Goal: Task Accomplishment & Management: Manage account settings

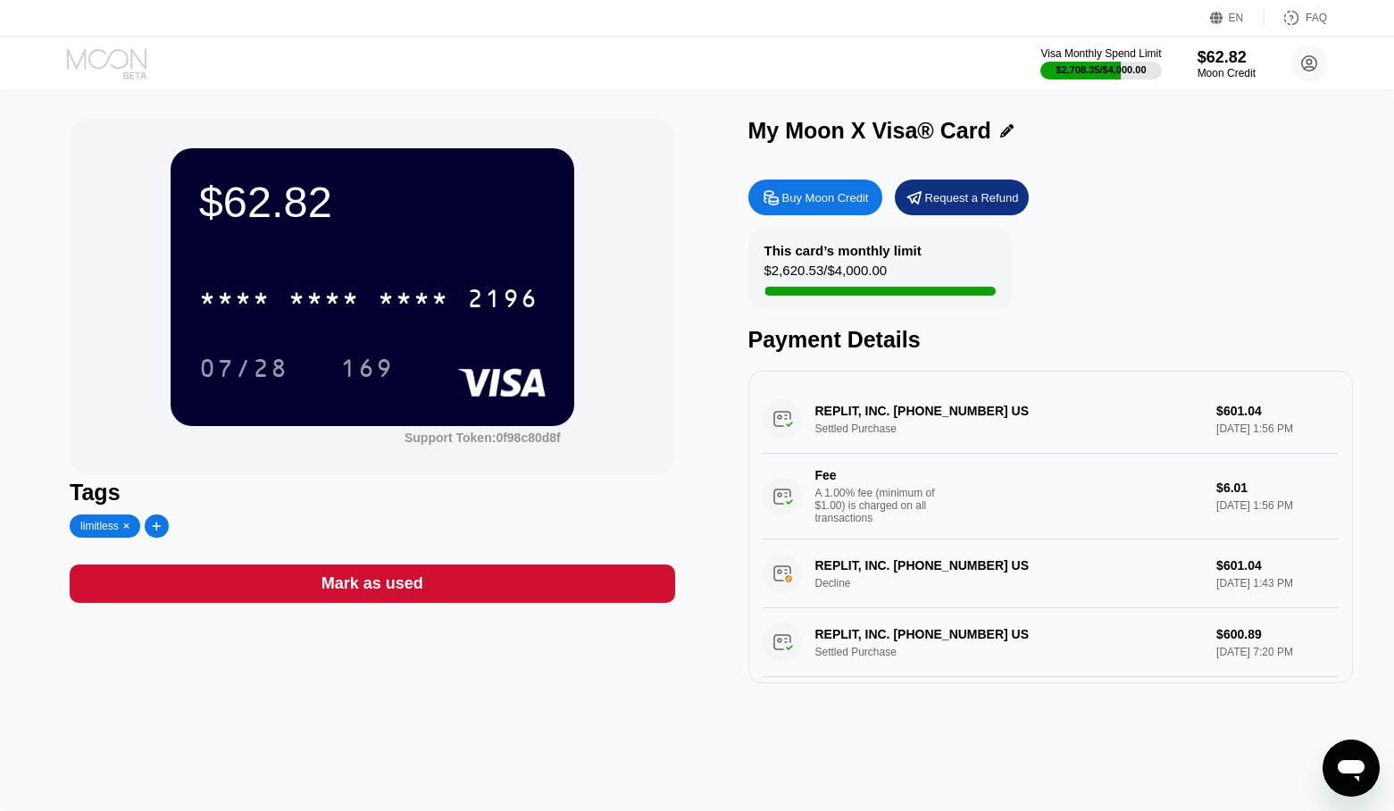
click at [103, 69] on icon at bounding box center [108, 63] width 83 height 31
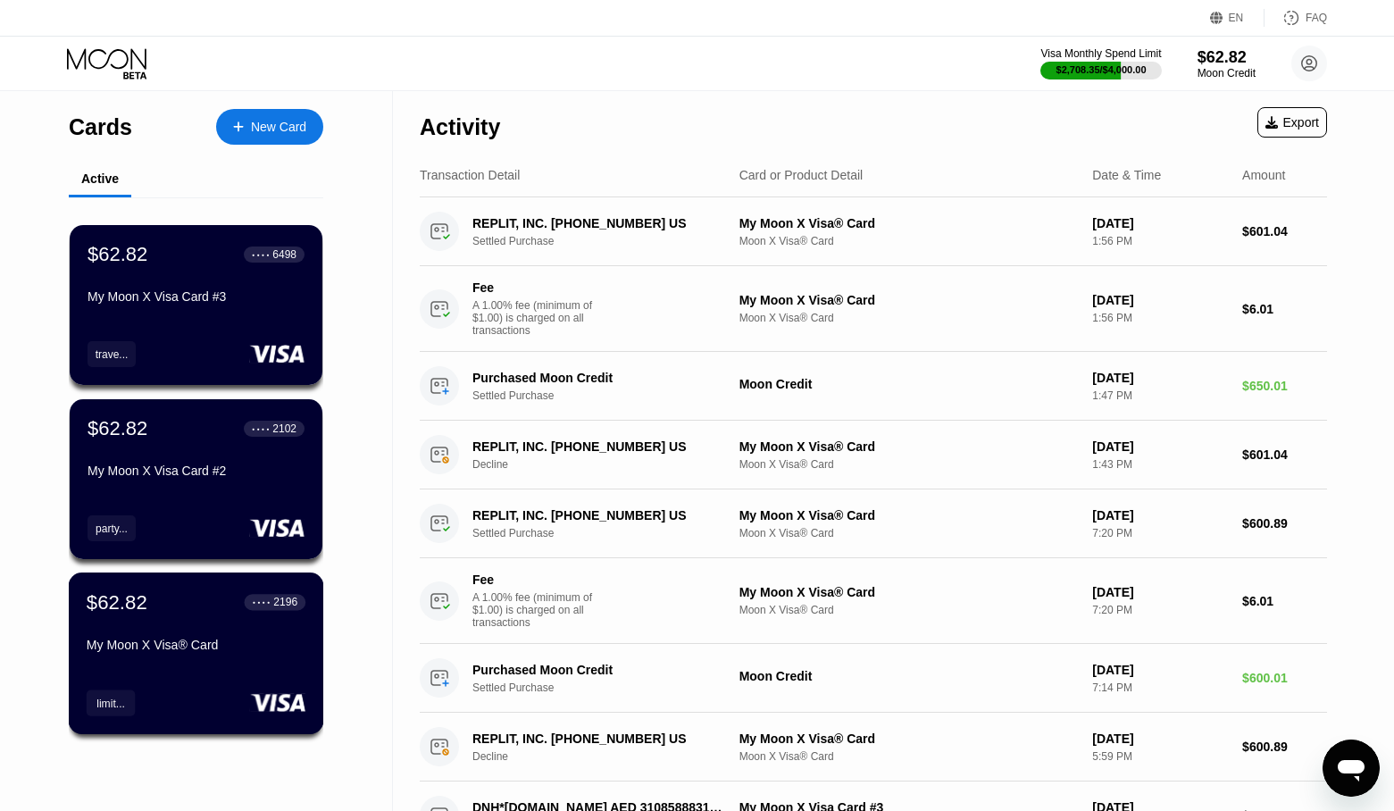
click at [180, 634] on div "$62.82 ● ● ● ● 2196 My Moon X Visa® Card" at bounding box center [196, 624] width 219 height 69
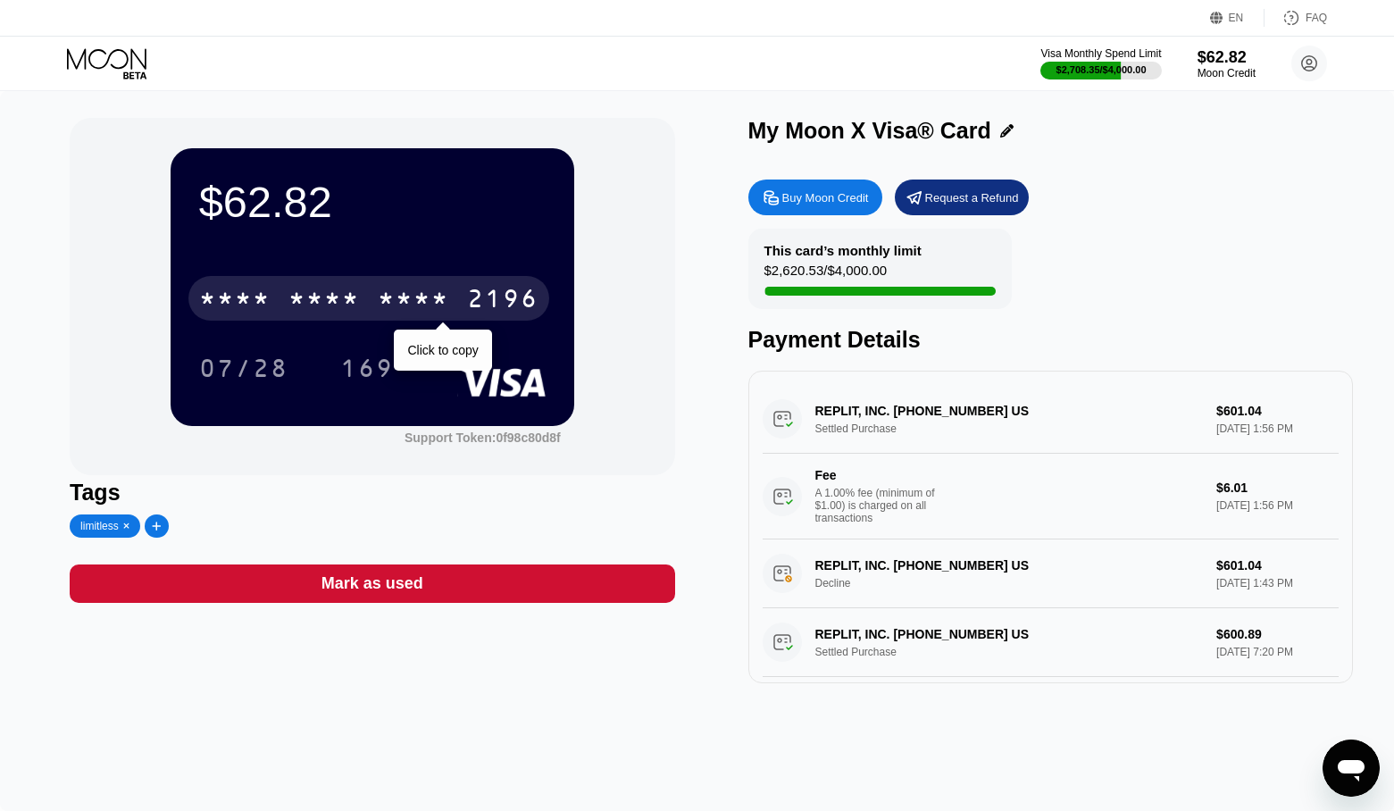
click at [429, 295] on div "* * * *" at bounding box center [413, 301] width 71 height 29
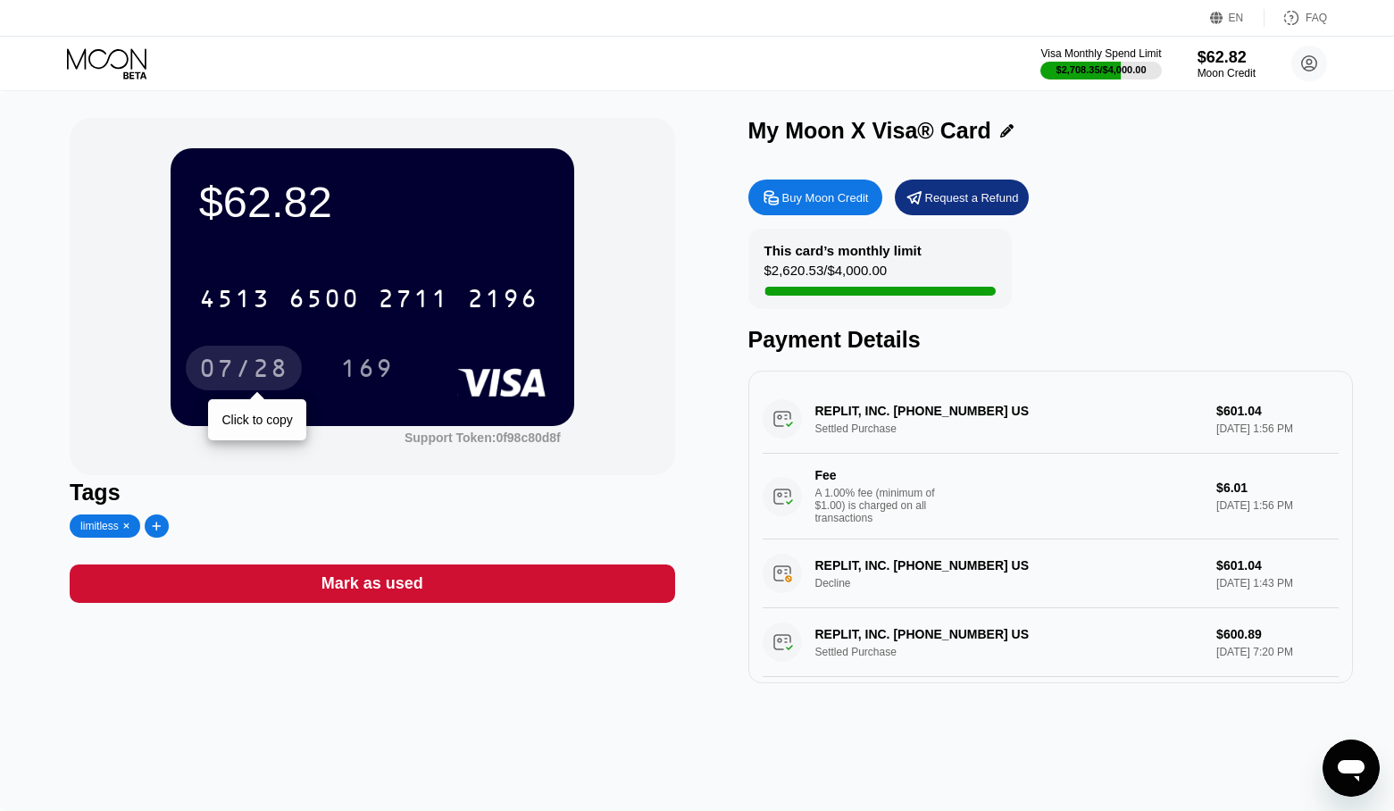
click at [230, 367] on div "07/28" at bounding box center [243, 370] width 89 height 29
